Goal: Task Accomplishment & Management: Complete application form

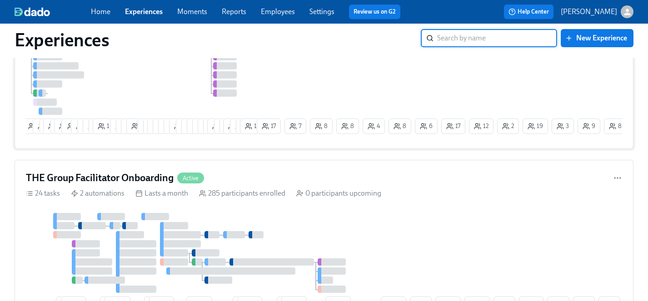
scroll to position [1088, 0]
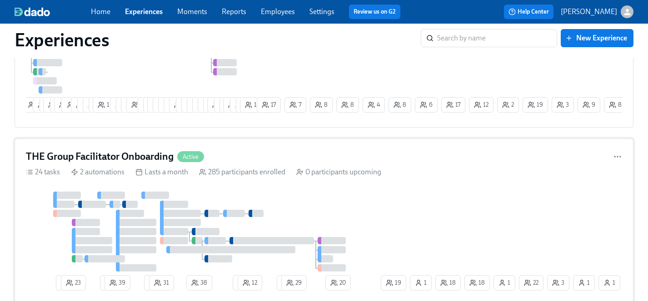
click at [364, 216] on div at bounding box center [202, 232] width 353 height 80
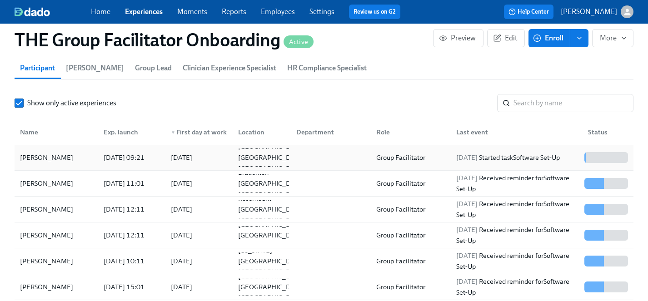
scroll to position [768, 0]
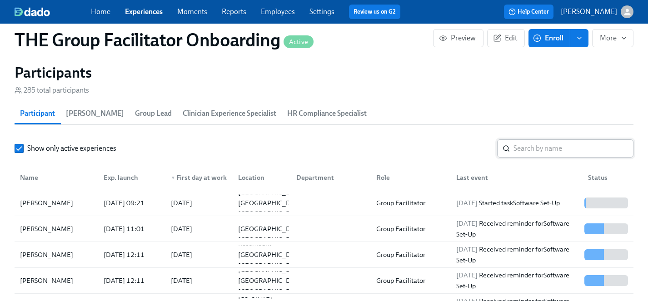
click at [544, 149] on input "search" at bounding box center [573, 148] width 120 height 18
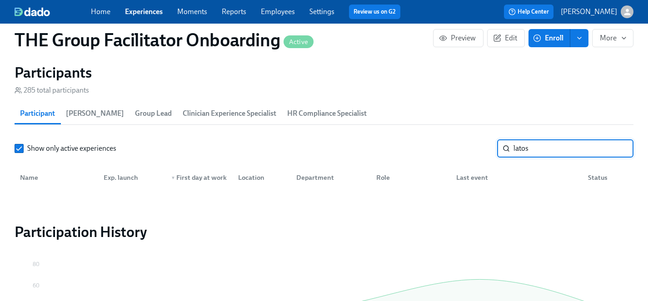
drag, startPoint x: 536, startPoint y: 146, endPoint x: 487, endPoint y: 146, distance: 48.1
click at [487, 146] on div "Show only active experiences latos ​" at bounding box center [324, 148] width 619 height 18
type input "[PERSON_NAME]"
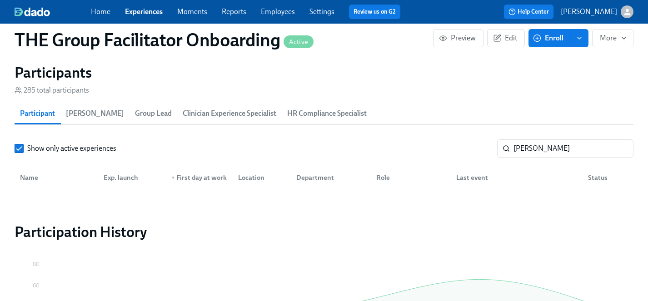
click at [554, 41] on span "Enroll" at bounding box center [549, 38] width 29 height 9
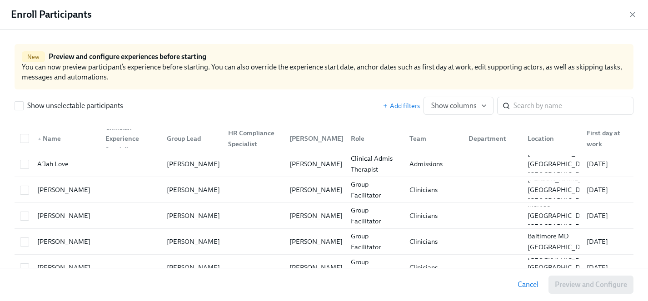
click at [531, 96] on div "Show unselectable participants Add filters Show columns ​" at bounding box center [324, 101] width 619 height 25
click at [531, 106] on input "search" at bounding box center [573, 106] width 120 height 18
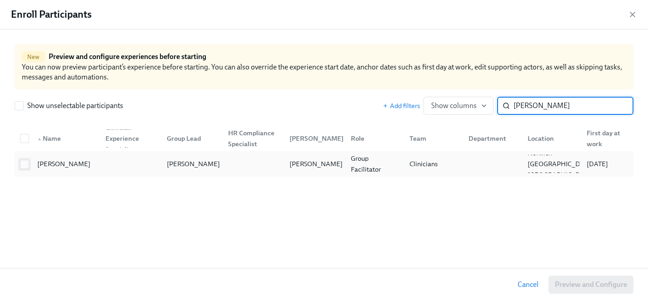
type input "[PERSON_NAME]"
click at [26, 164] on input "checkbox" at bounding box center [24, 164] width 8 height 8
checkbox input "true"
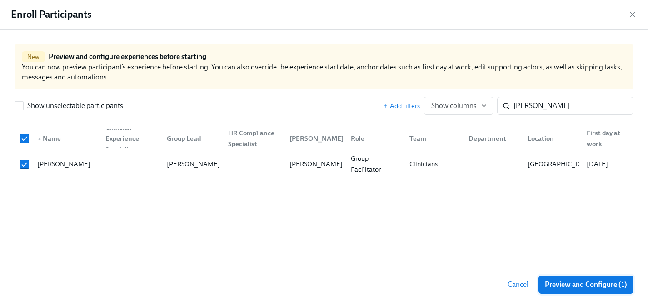
click at [571, 285] on span "Preview and Configure (1)" at bounding box center [586, 284] width 82 height 9
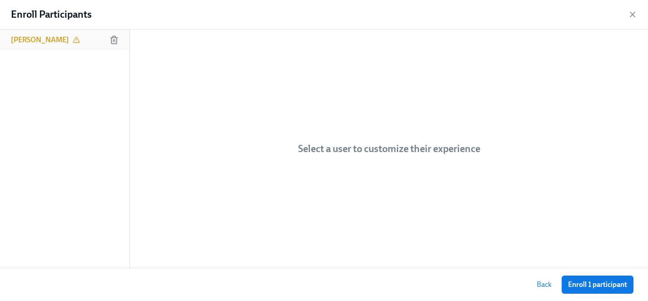
click at [50, 41] on h6 "[PERSON_NAME]" at bounding box center [40, 40] width 58 height 10
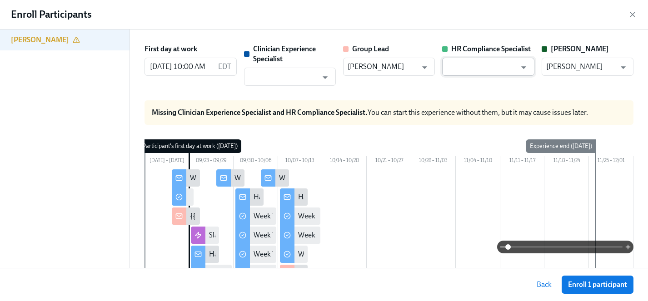
click at [495, 67] on input "text" at bounding box center [480, 67] width 69 height 18
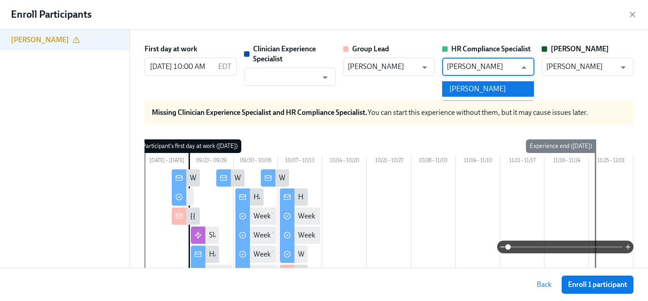
click at [491, 88] on li "[PERSON_NAME]" at bounding box center [488, 88] width 92 height 15
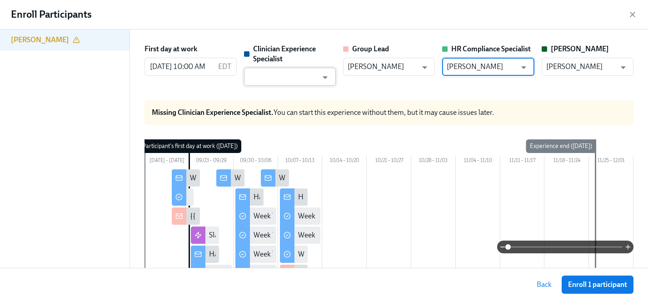
type input "[PERSON_NAME]"
click at [300, 78] on input "text" at bounding box center [282, 77] width 69 height 18
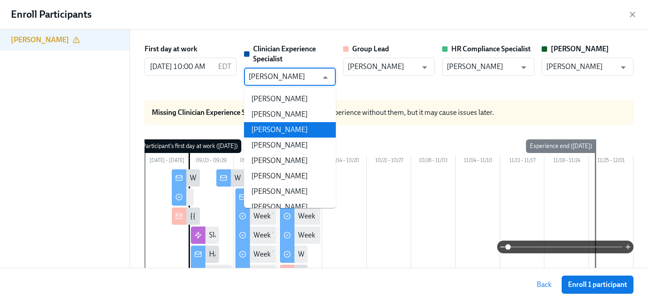
click at [292, 128] on li "[PERSON_NAME]" at bounding box center [290, 129] width 92 height 15
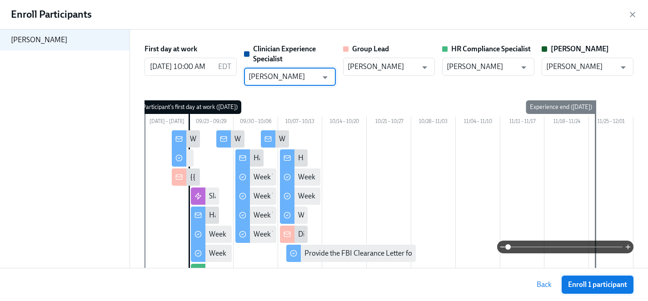
type input "[PERSON_NAME]"
click at [597, 284] on span "Enroll 1 participant" at bounding box center [597, 284] width 59 height 9
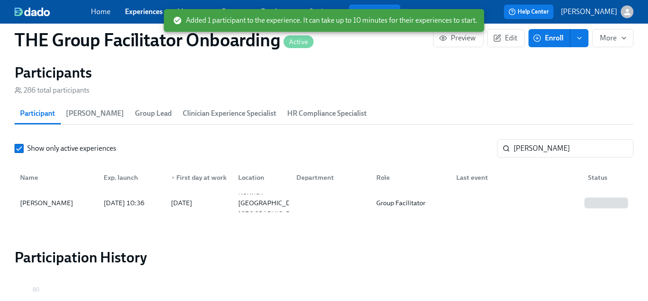
scroll to position [0, 12723]
click at [557, 39] on span "Enroll" at bounding box center [549, 38] width 29 height 9
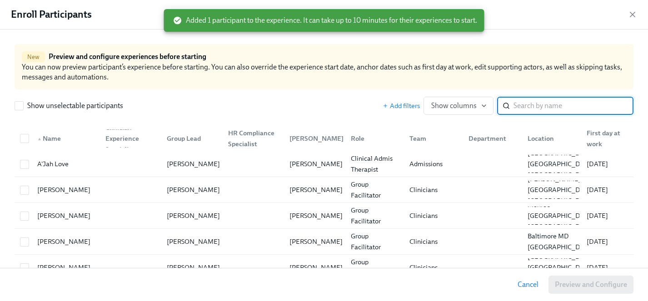
click at [537, 109] on input "search" at bounding box center [573, 106] width 120 height 18
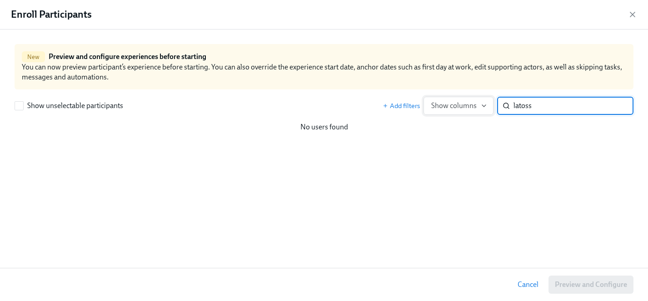
drag, startPoint x: 548, startPoint y: 102, endPoint x: 458, endPoint y: 103, distance: 89.9
click at [458, 103] on div "Add filters Show columns latoss ​" at bounding box center [507, 106] width 251 height 18
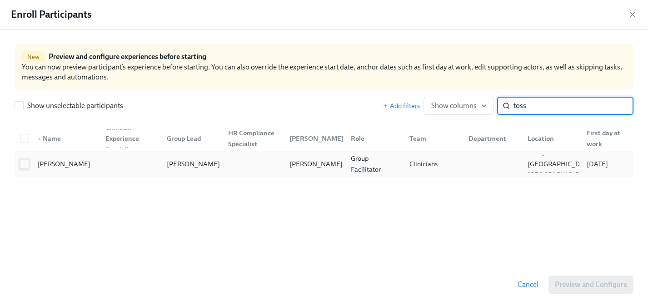
type input "toss"
click at [24, 164] on input "checkbox" at bounding box center [24, 164] width 8 height 8
checkbox input "true"
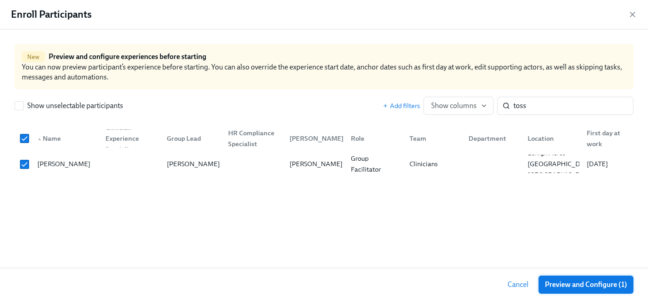
click at [583, 282] on span "Preview and Configure (1)" at bounding box center [586, 284] width 82 height 9
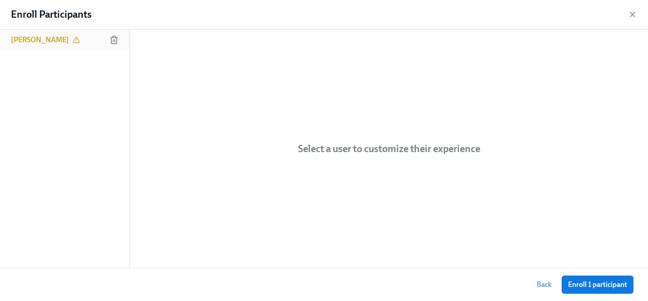
click at [40, 45] on div "[PERSON_NAME]" at bounding box center [64, 40] width 129 height 21
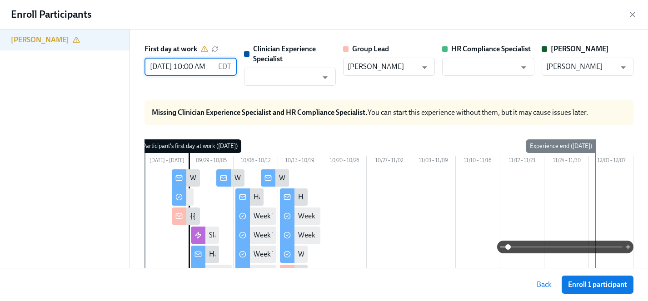
click at [158, 68] on input "[DATE] 10:00 AM" at bounding box center [178, 67] width 69 height 18
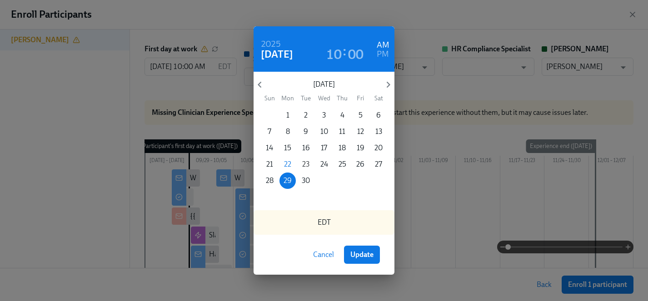
click at [308, 163] on p "23" at bounding box center [305, 164] width 7 height 10
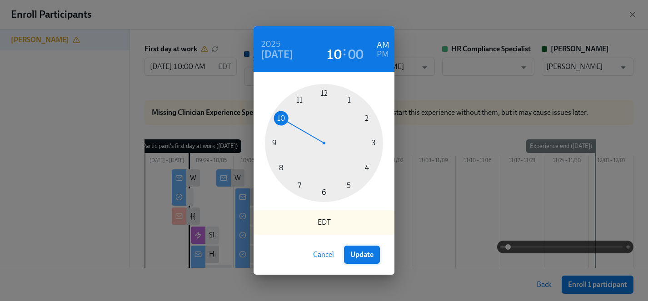
click at [370, 252] on span "Update" at bounding box center [361, 254] width 23 height 9
type input "[DATE] 10:00 AM"
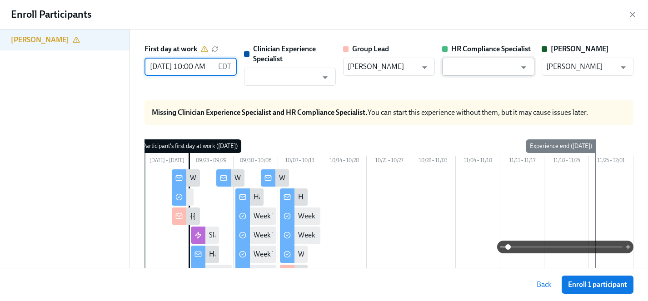
click at [490, 66] on input "text" at bounding box center [480, 67] width 69 height 18
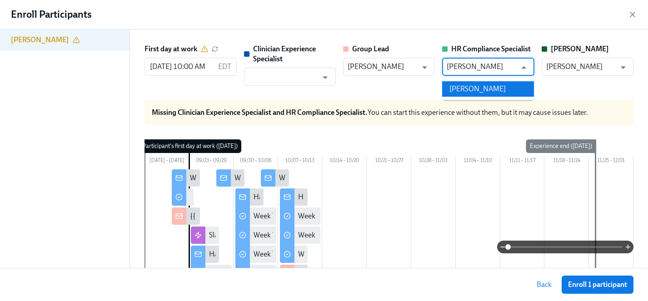
click at [480, 93] on li "[PERSON_NAME]" at bounding box center [488, 88] width 92 height 15
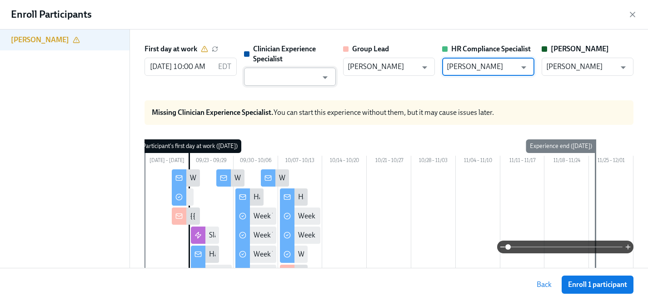
type input "[PERSON_NAME]"
click at [286, 79] on input "text" at bounding box center [282, 77] width 69 height 18
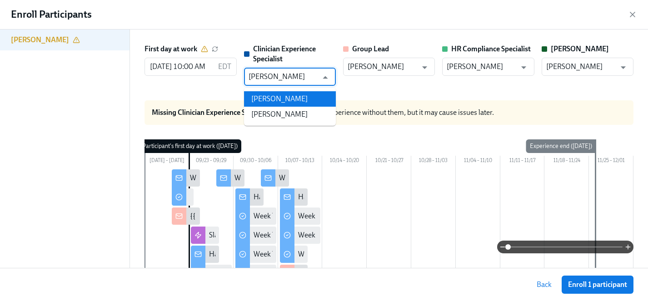
click at [284, 100] on li "[PERSON_NAME]" at bounding box center [290, 98] width 92 height 15
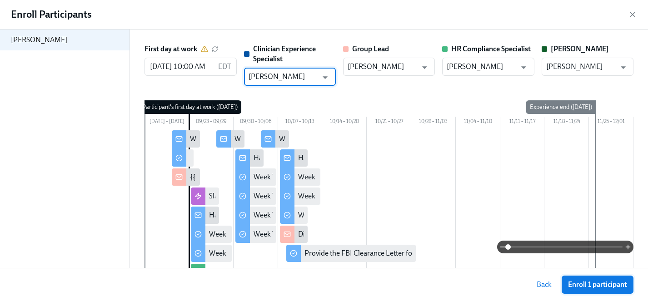
type input "[PERSON_NAME]"
click at [600, 281] on span "Enroll 1 participant" at bounding box center [597, 284] width 59 height 9
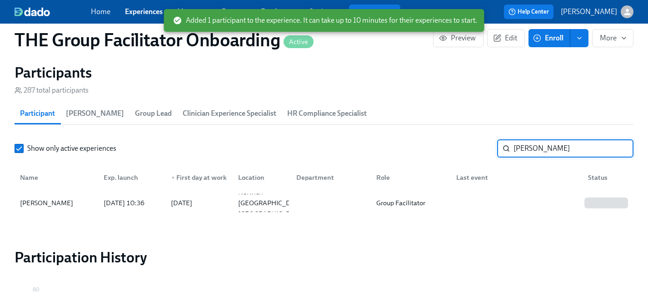
drag, startPoint x: 546, startPoint y: 149, endPoint x: 451, endPoint y: 149, distance: 95.8
click at [451, 149] on div "Show only active experiences [PERSON_NAME] ​" at bounding box center [324, 148] width 619 height 18
